Goal: Information Seeking & Learning: Learn about a topic

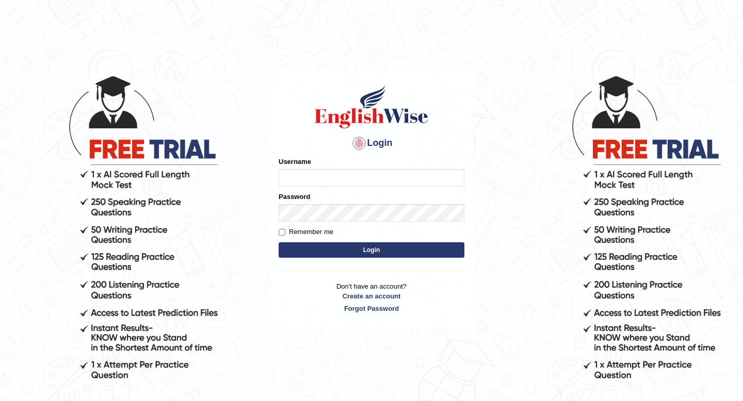
type input "Spmedi"
click at [380, 251] on button "Login" at bounding box center [372, 249] width 186 height 15
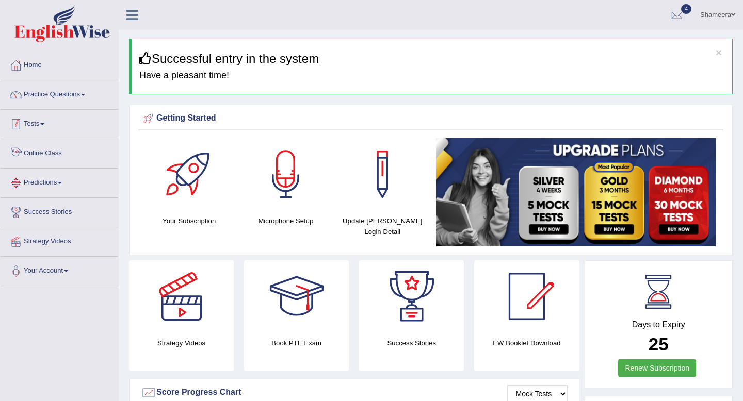
click at [81, 97] on link "Practice Questions" at bounding box center [60, 93] width 118 height 26
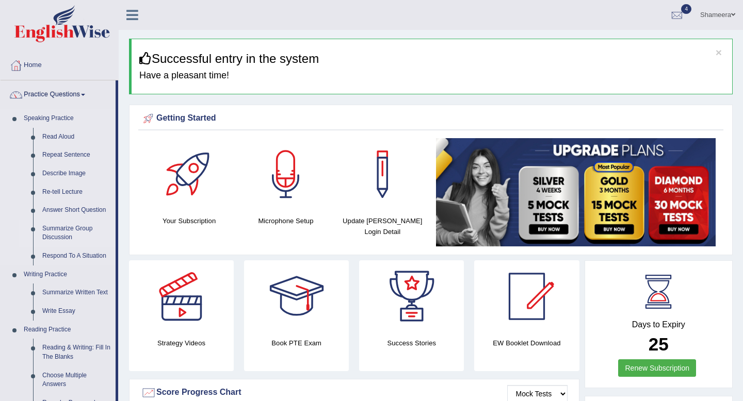
click at [68, 230] on link "Summarize Group Discussion" at bounding box center [77, 233] width 78 height 27
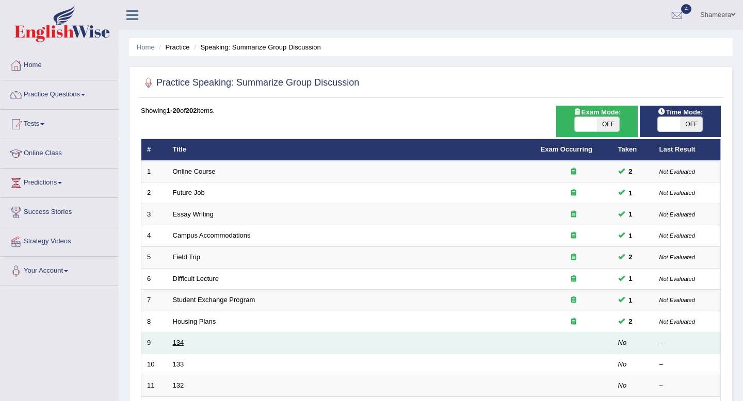
click at [180, 346] on link "134" at bounding box center [178, 343] width 11 height 8
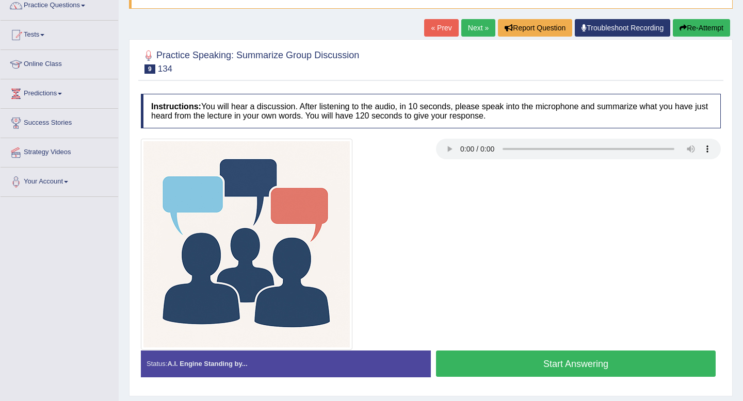
scroll to position [92, 0]
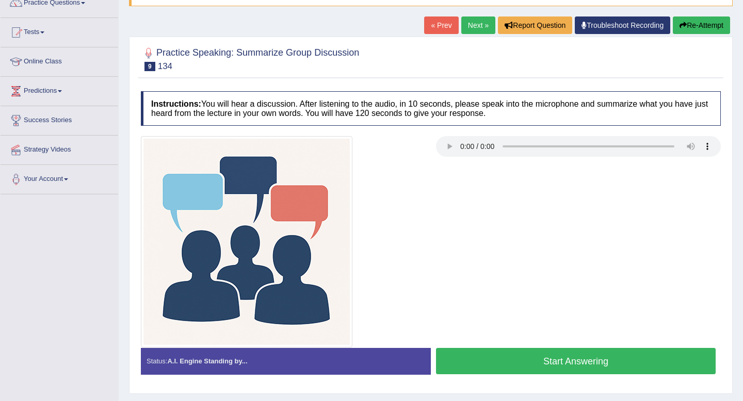
click at [466, 28] on link "Next »" at bounding box center [478, 26] width 34 height 18
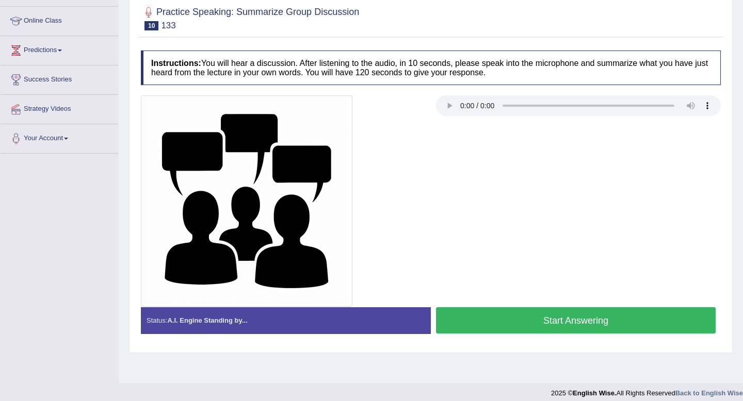
scroll to position [134, 0]
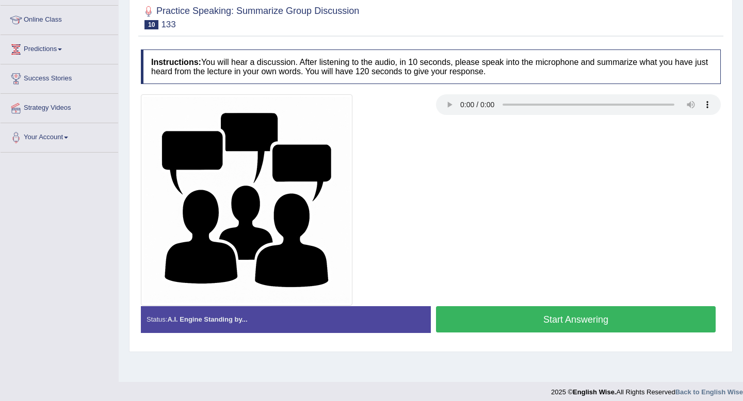
click at [581, 325] on button "Start Answering" at bounding box center [576, 319] width 280 height 26
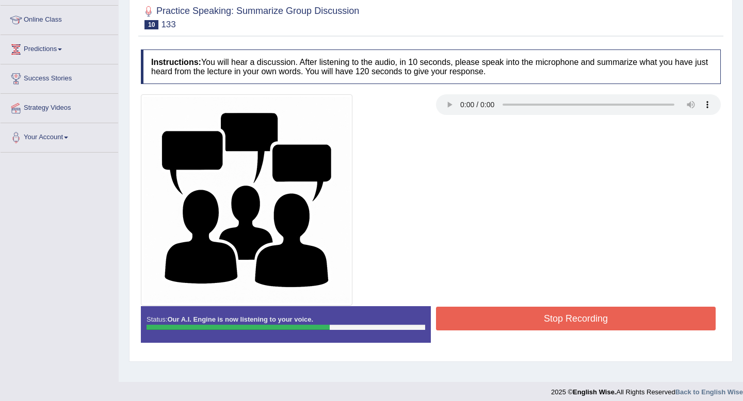
click at [582, 325] on button "Stop Recording" at bounding box center [576, 319] width 280 height 24
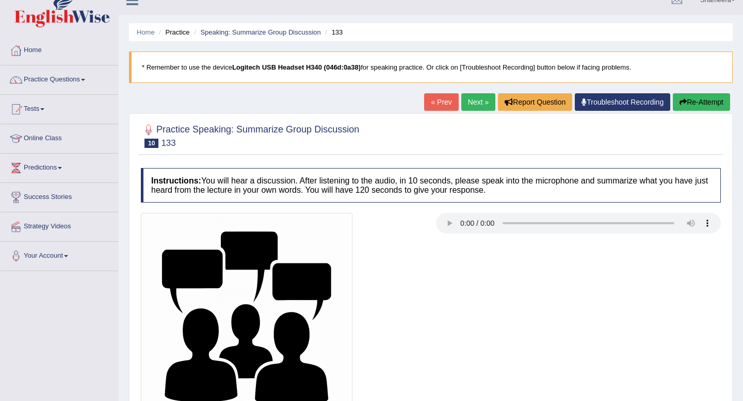
scroll to position [0, 0]
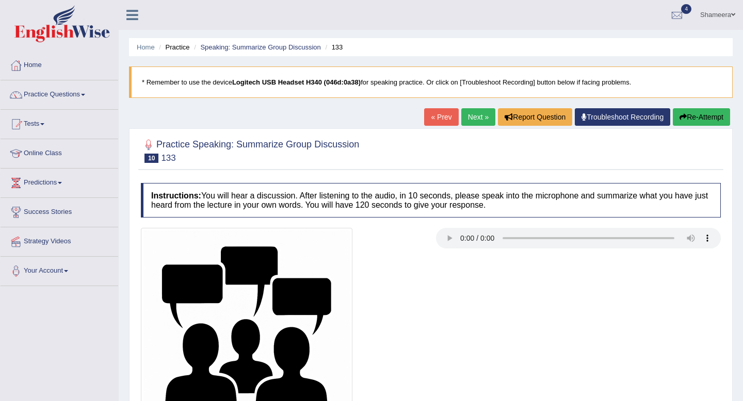
click at [473, 121] on link "Next »" at bounding box center [478, 117] width 34 height 18
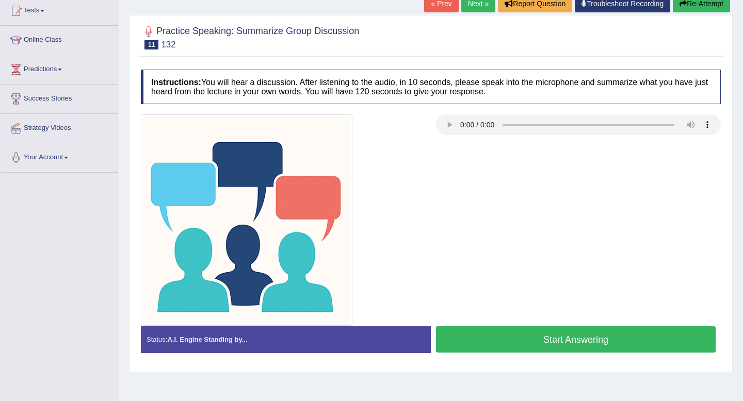
scroll to position [140, 0]
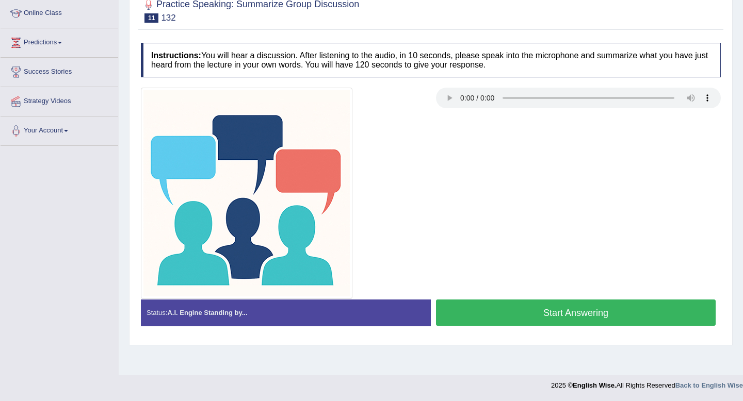
click at [543, 316] on button "Start Answering" at bounding box center [576, 313] width 280 height 26
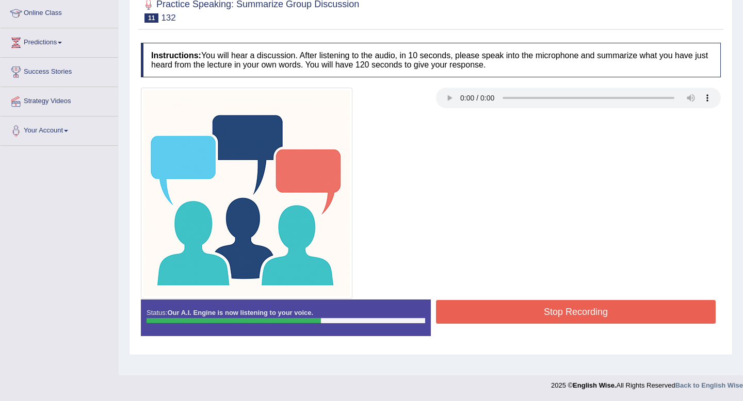
click at [543, 316] on button "Stop Recording" at bounding box center [576, 312] width 280 height 24
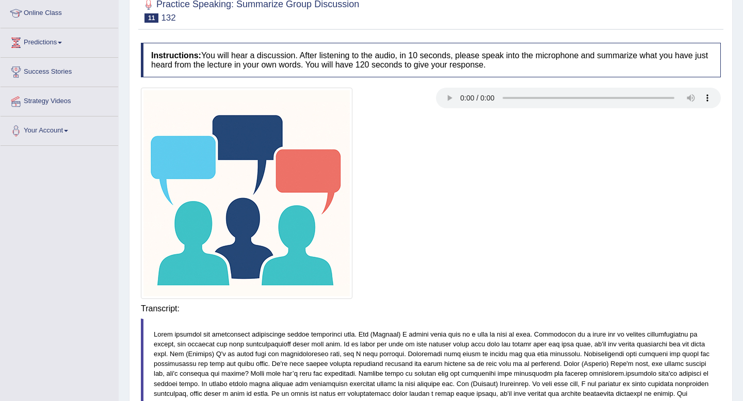
click at [543, 316] on div "Instructions: You will hear a discussion. After listening to the audio, in 10 s…" at bounding box center [430, 360] width 585 height 644
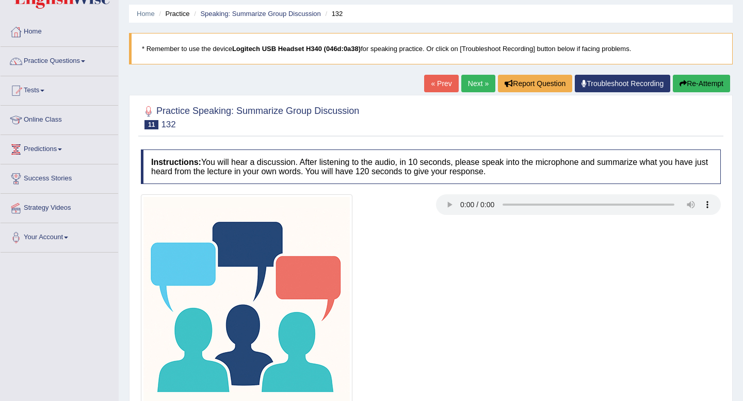
scroll to position [0, 0]
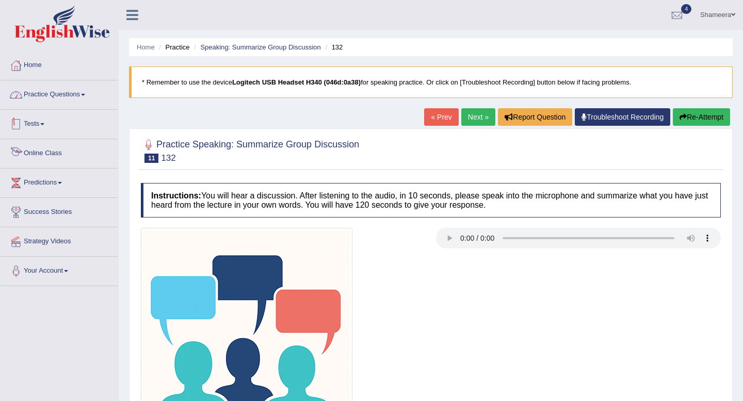
click at [80, 97] on link "Practice Questions" at bounding box center [60, 93] width 118 height 26
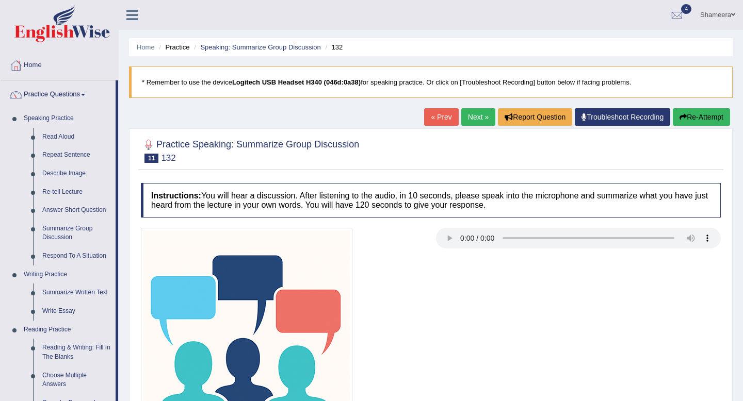
click at [468, 110] on link "Next »" at bounding box center [478, 117] width 34 height 18
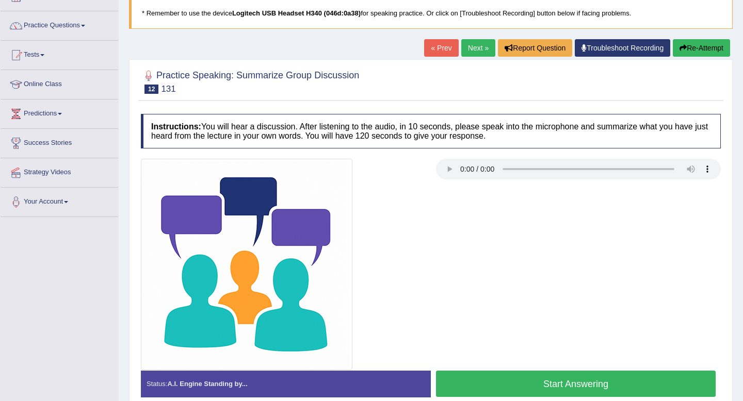
scroll to position [140, 0]
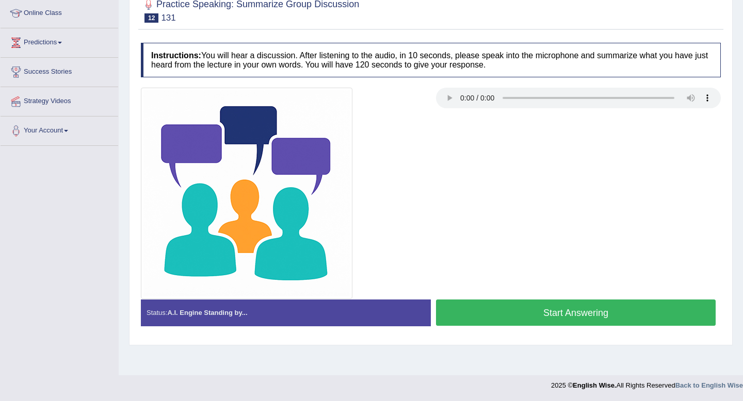
click at [548, 316] on button "Start Answering" at bounding box center [576, 313] width 280 height 26
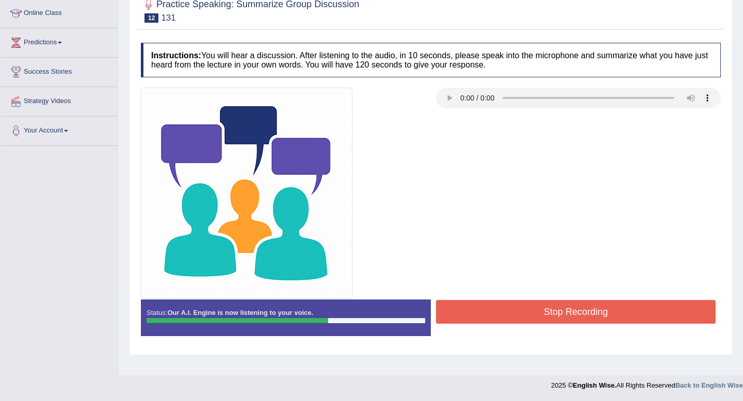
click at [548, 316] on button "Stop Recording" at bounding box center [576, 312] width 280 height 24
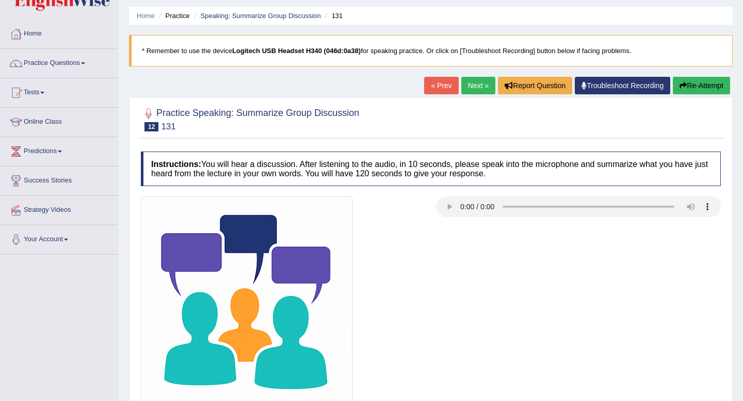
scroll to position [29, 0]
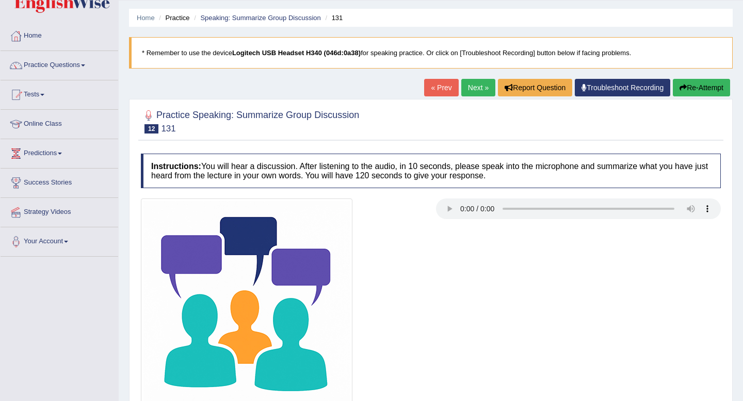
click at [87, 66] on link "Practice Questions" at bounding box center [60, 64] width 118 height 26
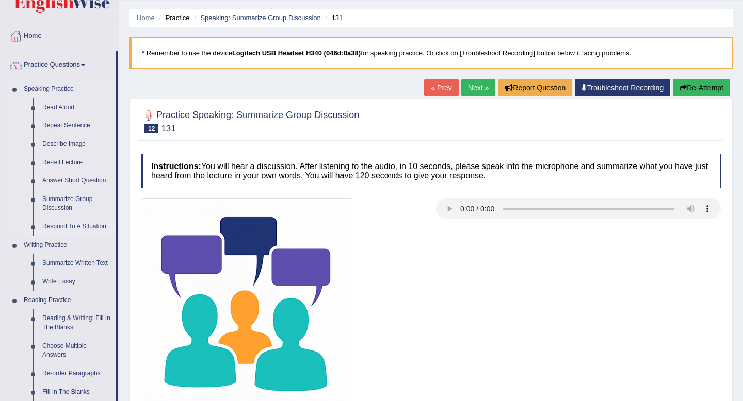
click at [76, 224] on link "Respond To A Situation" at bounding box center [77, 227] width 78 height 19
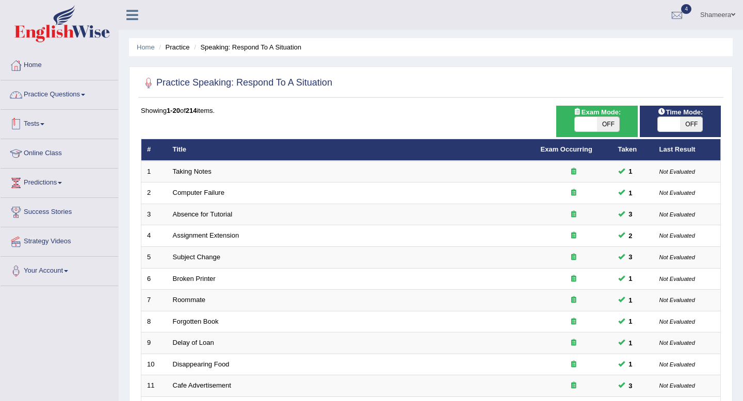
click at [68, 95] on link "Practice Questions" at bounding box center [60, 93] width 118 height 26
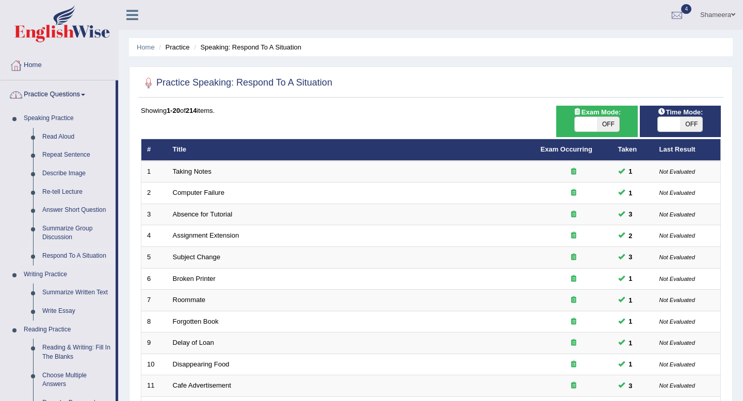
click at [75, 93] on link "Practice Questions" at bounding box center [58, 93] width 115 height 26
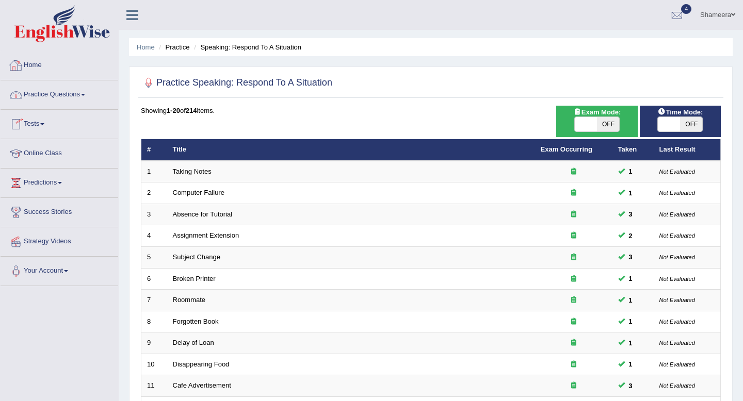
click at [70, 20] on img at bounding box center [61, 23] width 95 height 37
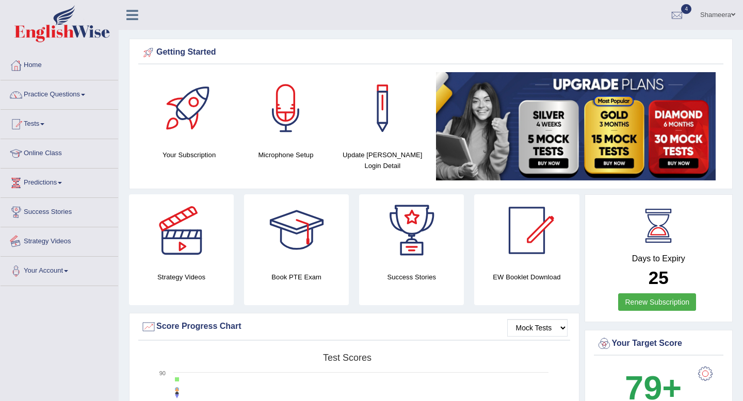
click at [56, 240] on link "Strategy Videos" at bounding box center [60, 240] width 118 height 26
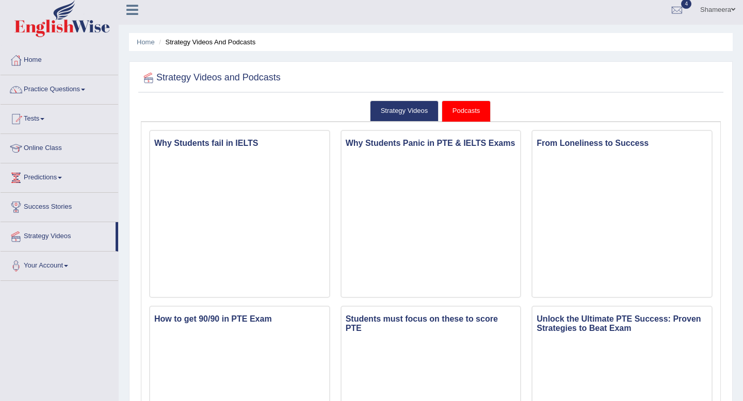
scroll to position [6, 0]
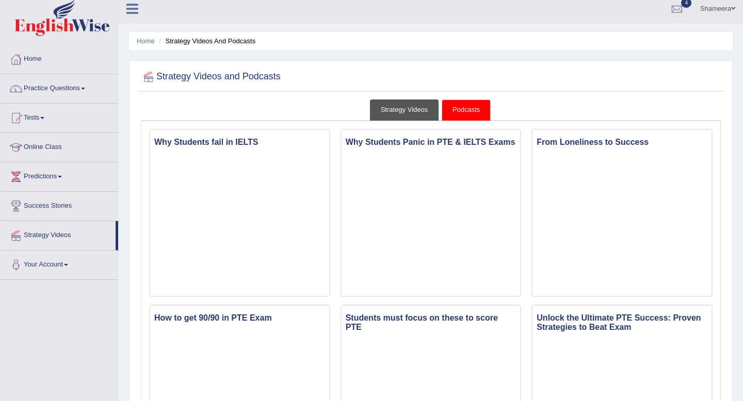
click at [411, 116] on link "Strategy Videos" at bounding box center [404, 110] width 69 height 21
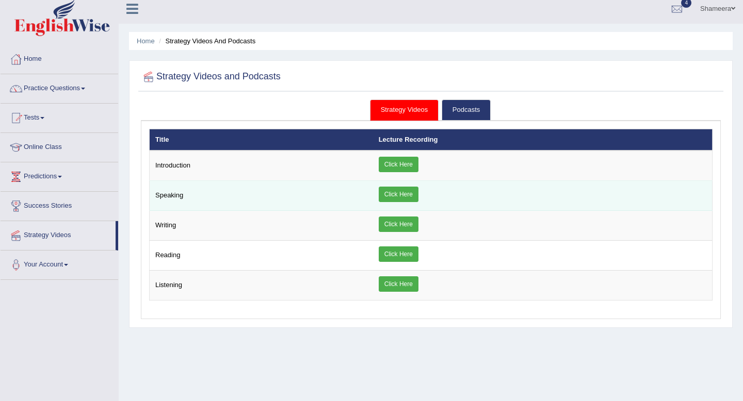
click at [398, 195] on link "Click Here" at bounding box center [399, 194] width 40 height 15
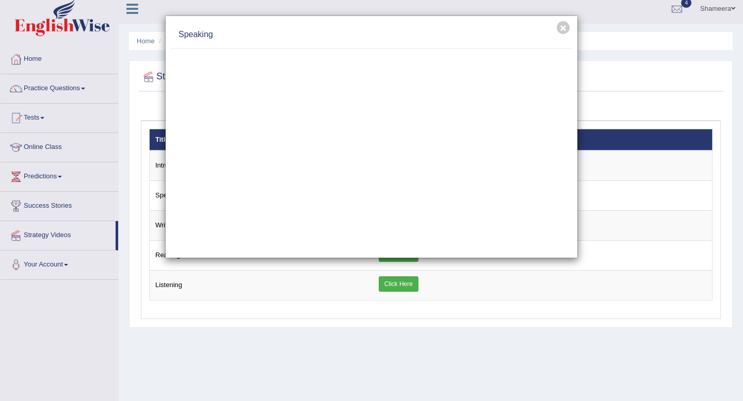
scroll to position [0, 0]
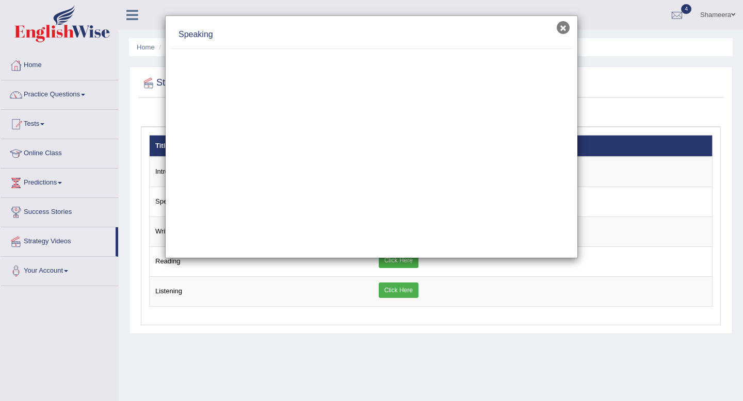
click at [563, 27] on button "×" at bounding box center [563, 27] width 13 height 13
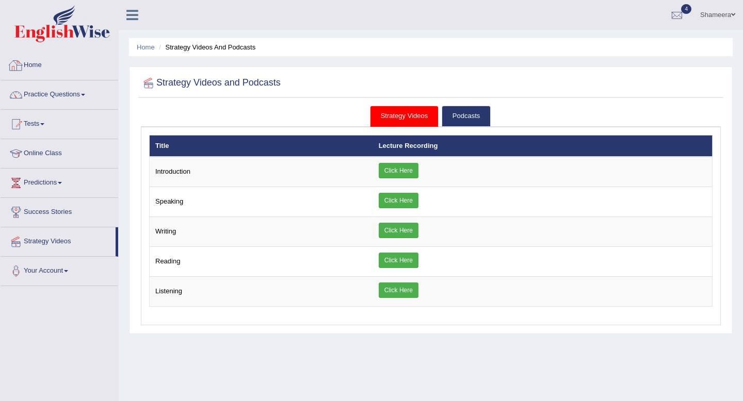
click at [32, 68] on link "Home" at bounding box center [60, 64] width 118 height 26
